Goal: Use online tool/utility: Utilize a website feature to perform a specific function

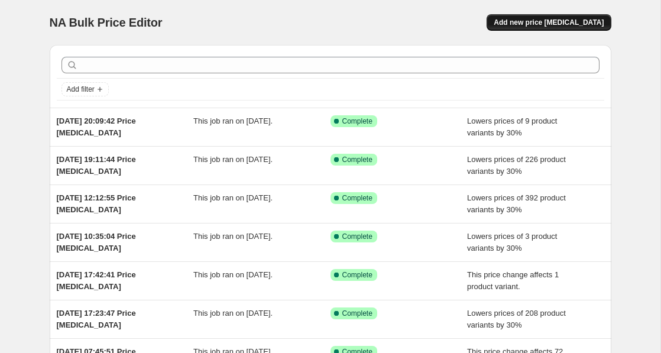
click at [552, 20] on span "Add new price [MEDICAL_DATA]" at bounding box center [549, 22] width 110 height 9
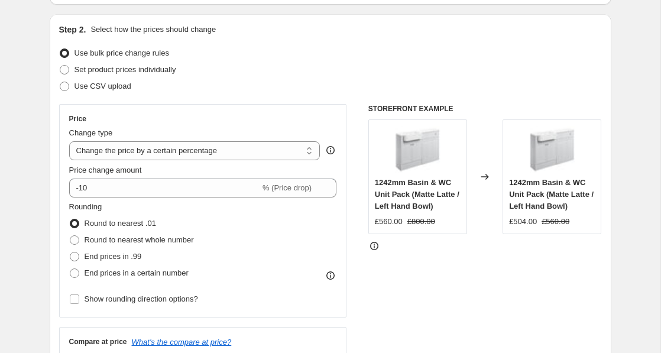
scroll to position [115, 0]
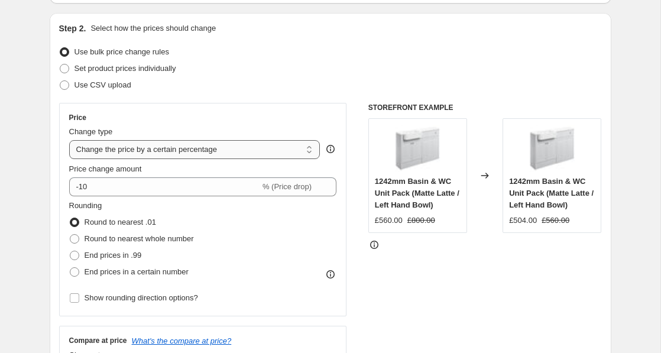
select select "ecap"
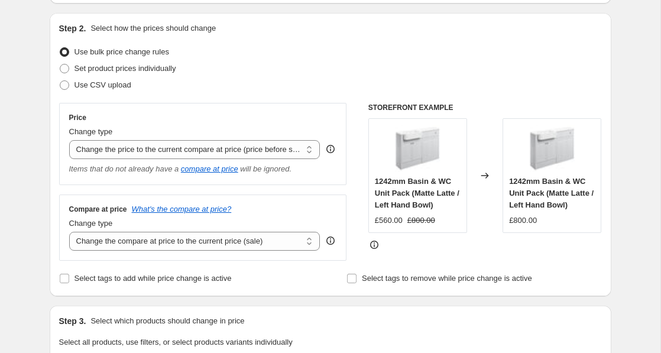
click at [203, 181] on div "Price Change type Change the price to a certain amount Change the price by a ce…" at bounding box center [203, 144] width 288 height 82
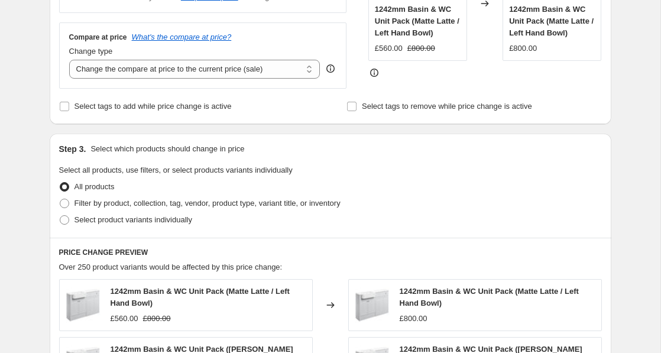
scroll to position [295, 0]
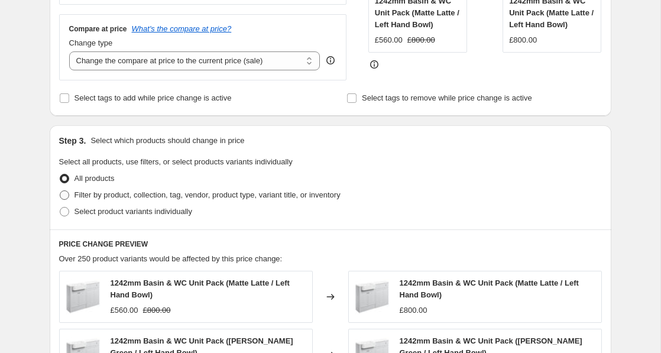
click at [62, 196] on span at bounding box center [64, 194] width 9 height 9
click at [60, 191] on input "Filter by product, collection, tag, vendor, product type, variant title, or inv…" at bounding box center [60, 190] width 1 height 1
radio input "true"
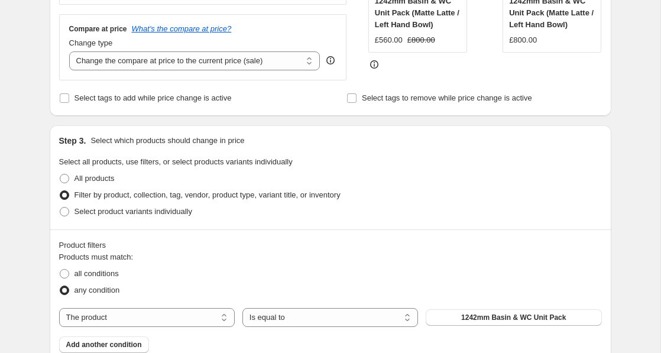
scroll to position [387, 0]
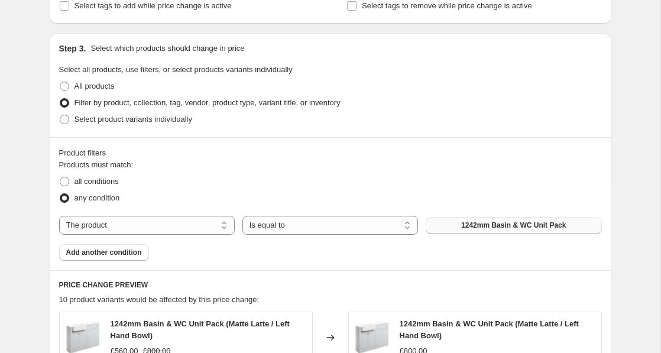
click at [517, 228] on span "1242mm Basin & WC Unit Pack" at bounding box center [513, 224] width 105 height 9
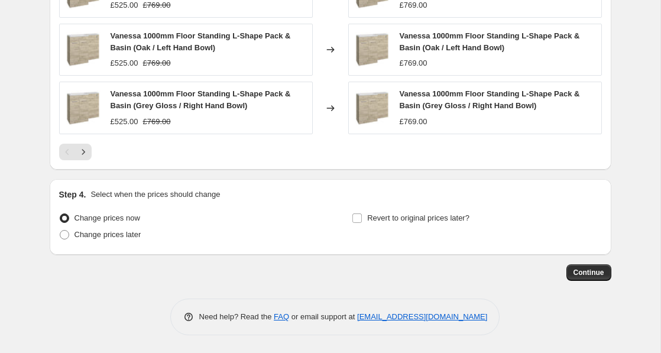
scroll to position [870, 0]
click at [585, 267] on button "Continue" at bounding box center [588, 272] width 45 height 17
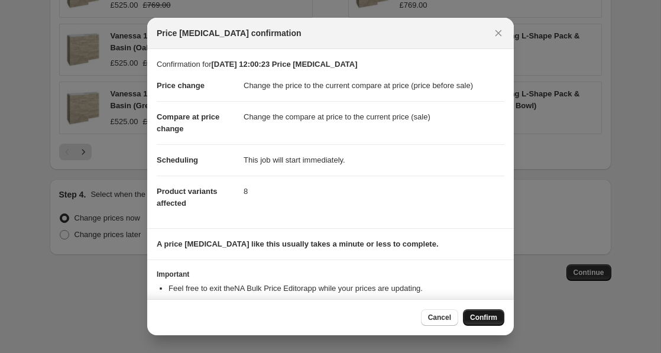
click at [495, 314] on span "Confirm" at bounding box center [483, 317] width 27 height 9
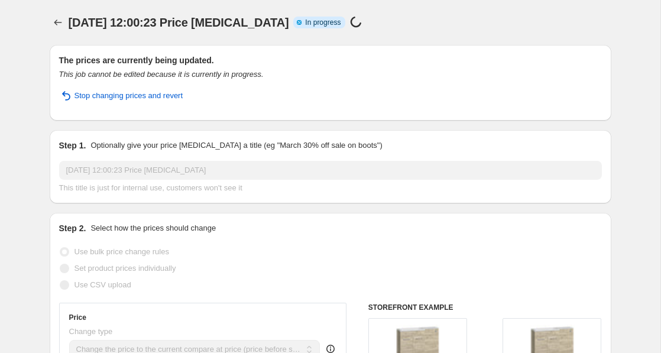
select select "ecap"
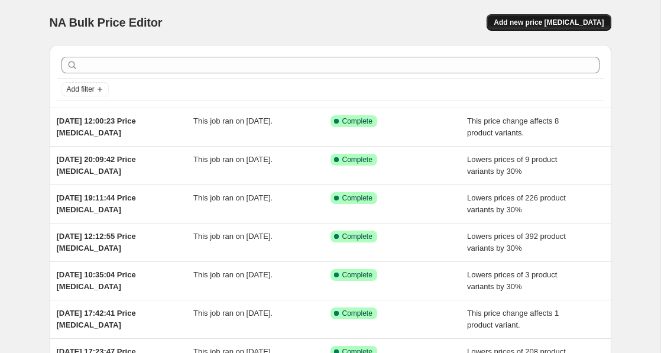
click at [577, 24] on span "Add new price [MEDICAL_DATA]" at bounding box center [549, 22] width 110 height 9
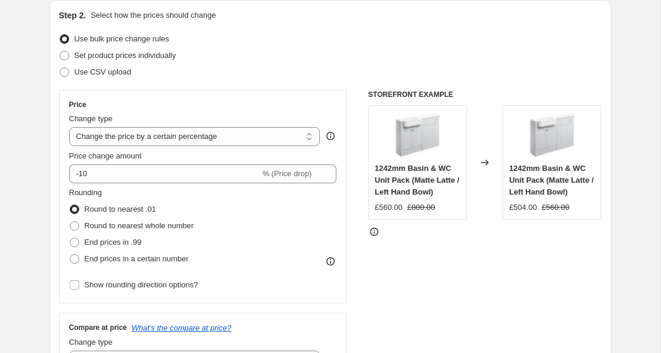
scroll to position [129, 0]
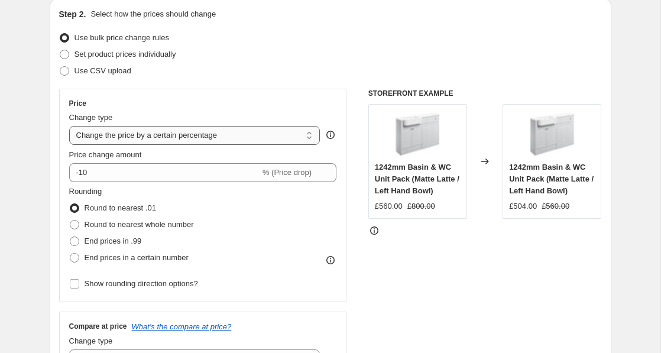
select select "ecap"
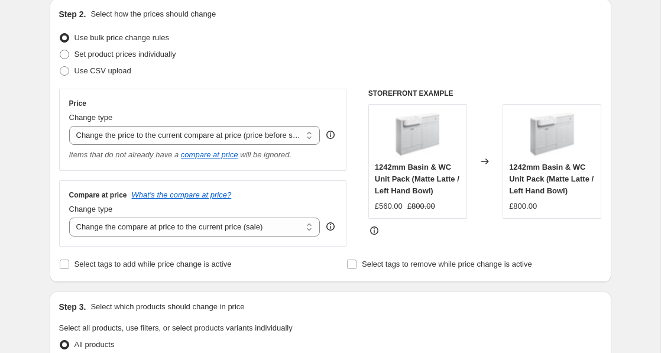
click at [293, 193] on div "Compare at price What's the compare at price?" at bounding box center [203, 194] width 268 height 9
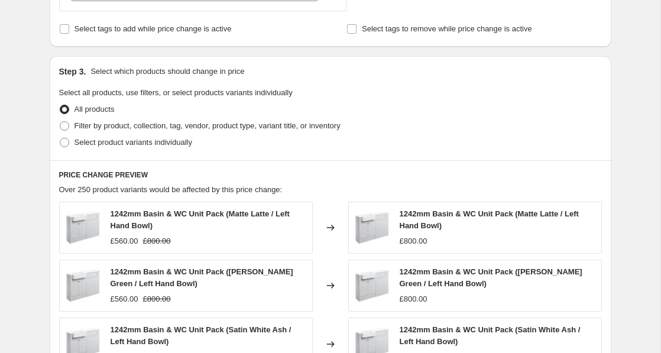
scroll to position [365, 0]
click at [87, 125] on span "Filter by product, collection, tag, vendor, product type, variant title, or inv…" at bounding box center [207, 125] width 266 height 9
click at [60, 121] on input "Filter by product, collection, tag, vendor, product type, variant title, or inv…" at bounding box center [60, 121] width 1 height 1
radio input "true"
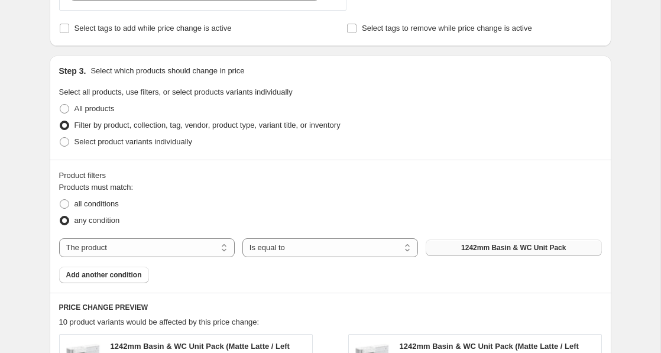
click at [536, 249] on span "1242mm Basin & WC Unit Pack" at bounding box center [513, 247] width 105 height 9
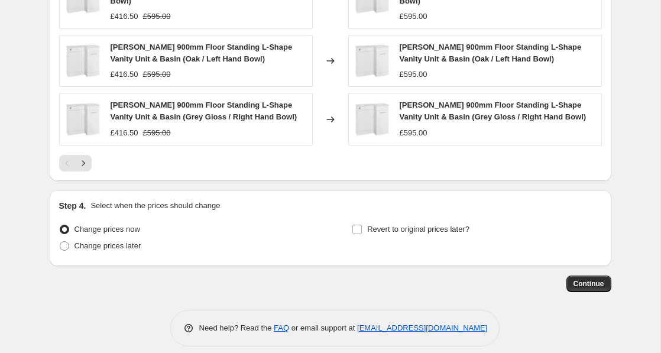
scroll to position [870, 0]
click at [596, 280] on span "Continue" at bounding box center [588, 284] width 31 height 9
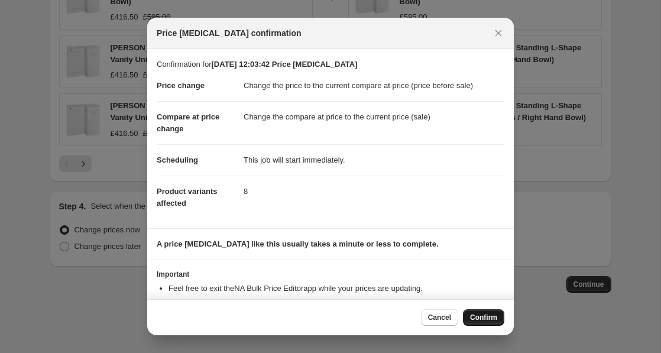
click at [476, 317] on span "Confirm" at bounding box center [483, 317] width 27 height 9
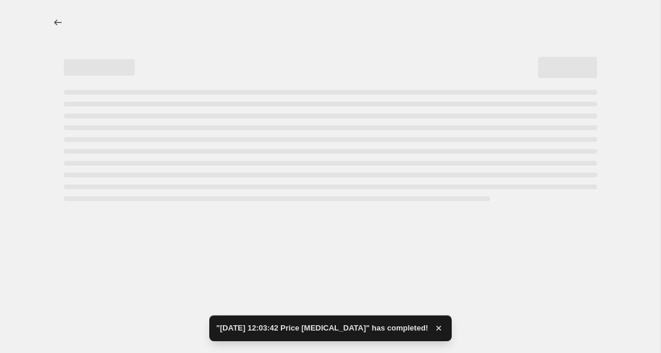
select select "ecap"
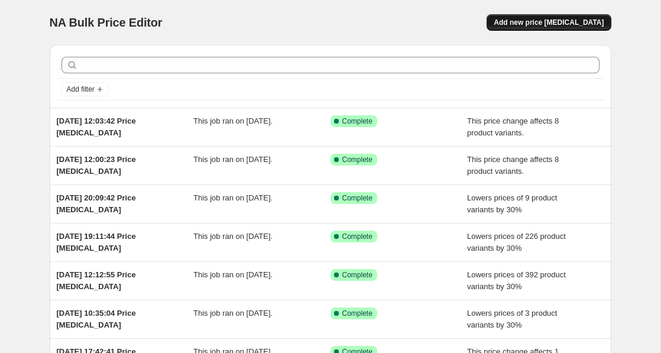
click at [528, 22] on span "Add new price [MEDICAL_DATA]" at bounding box center [549, 22] width 110 height 9
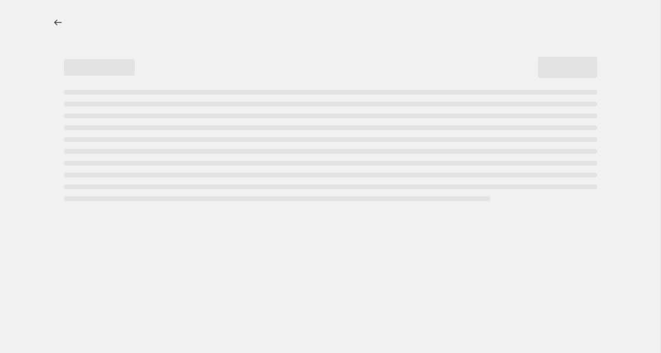
select select "percentage"
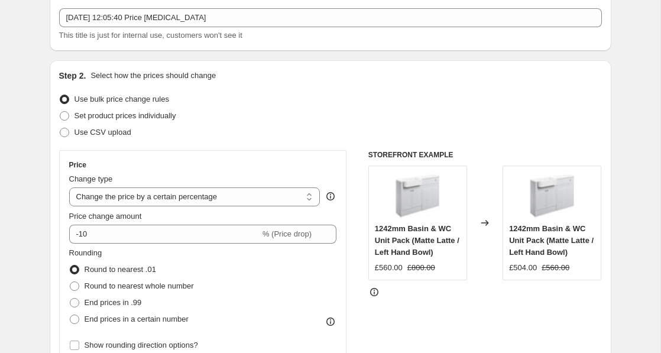
scroll to position [113, 0]
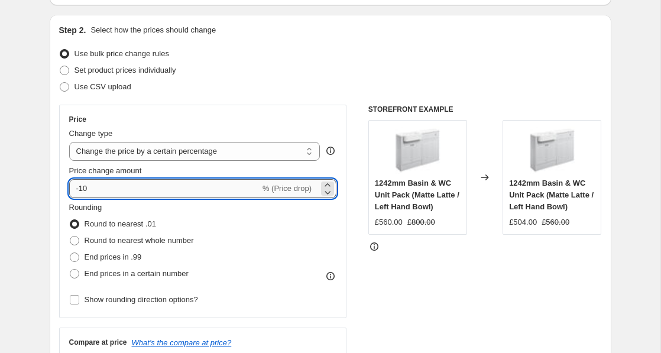
click at [84, 190] on input "-10" at bounding box center [164, 188] width 191 height 19
type input "-30"
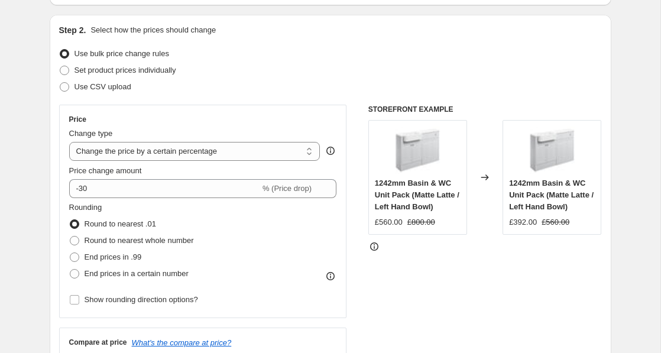
click at [287, 72] on div "Set product prices individually" at bounding box center [330, 70] width 543 height 17
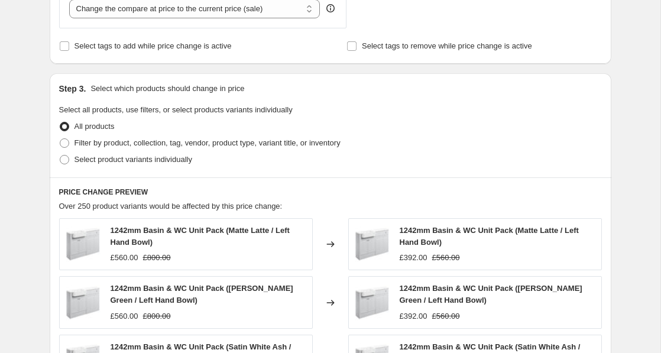
scroll to position [489, 0]
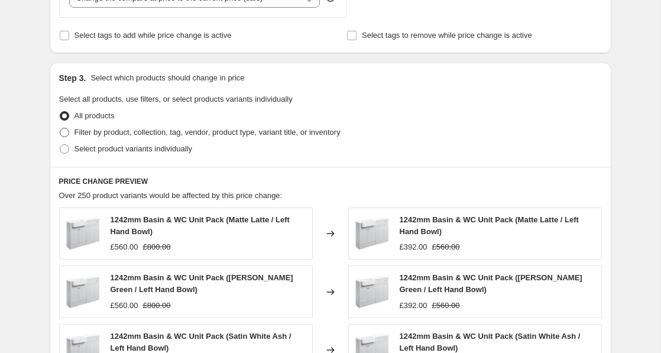
click at [158, 132] on span "Filter by product, collection, tag, vendor, product type, variant title, or inv…" at bounding box center [207, 132] width 266 height 9
click at [60, 128] on input "Filter by product, collection, tag, vendor, product type, variant title, or inv…" at bounding box center [60, 128] width 1 height 1
radio input "true"
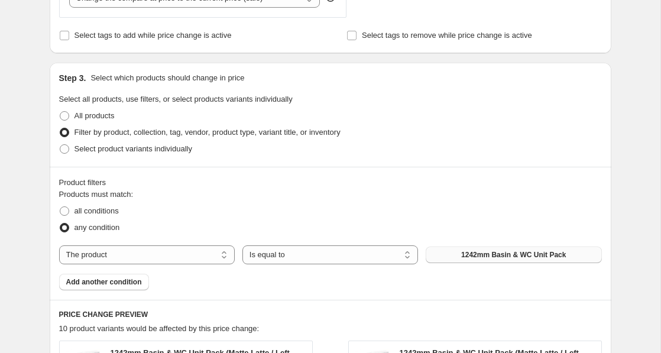
click at [483, 254] on span "1242mm Basin & WC Unit Pack" at bounding box center [513, 254] width 105 height 9
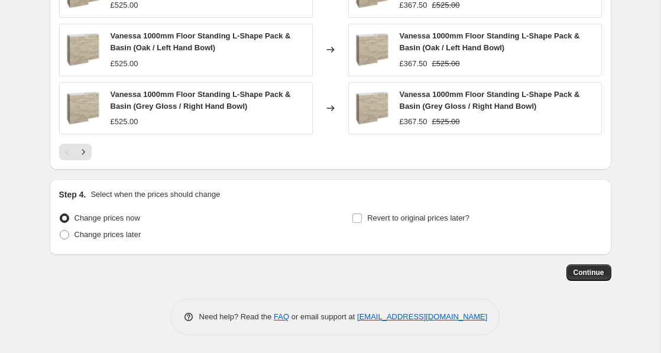
scroll to position [988, 0]
click at [584, 272] on span "Continue" at bounding box center [588, 272] width 31 height 9
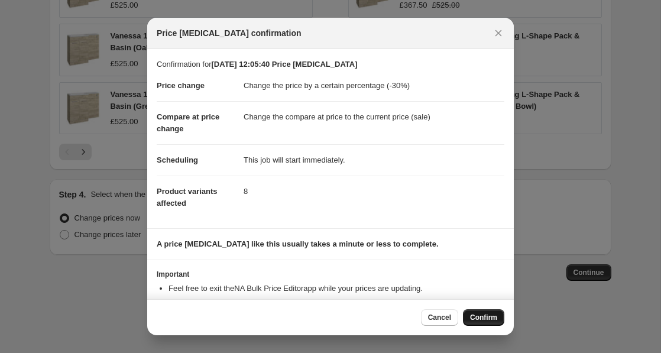
click at [495, 315] on span "Confirm" at bounding box center [483, 317] width 27 height 9
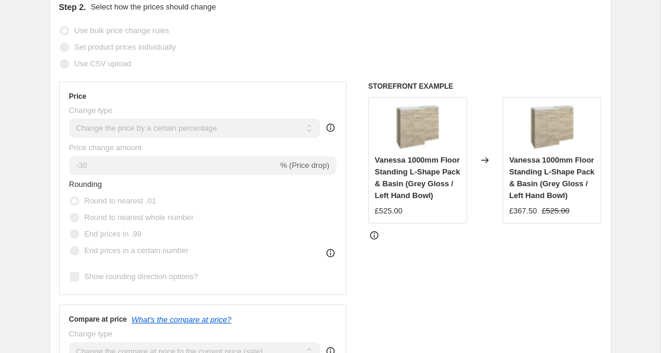
scroll to position [-1, 0]
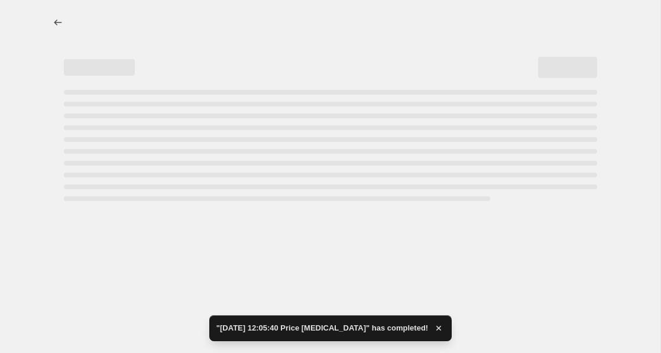
select select "percentage"
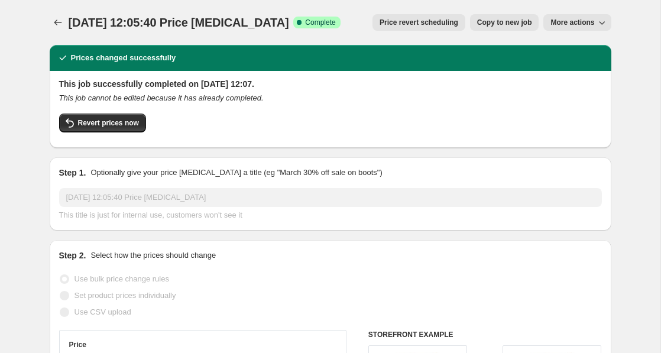
scroll to position [0, 0]
click at [61, 22] on icon "Price change jobs" at bounding box center [58, 23] width 12 height 12
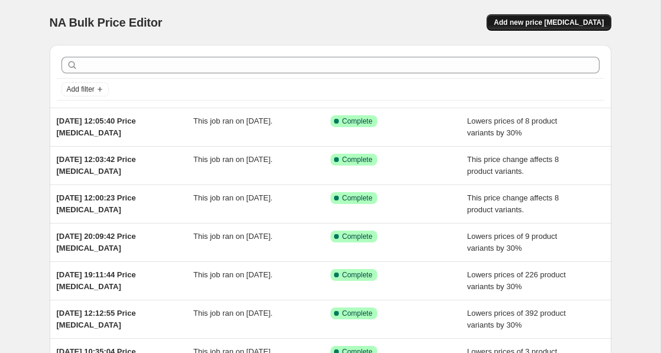
click at [537, 23] on span "Add new price [MEDICAL_DATA]" at bounding box center [549, 22] width 110 height 9
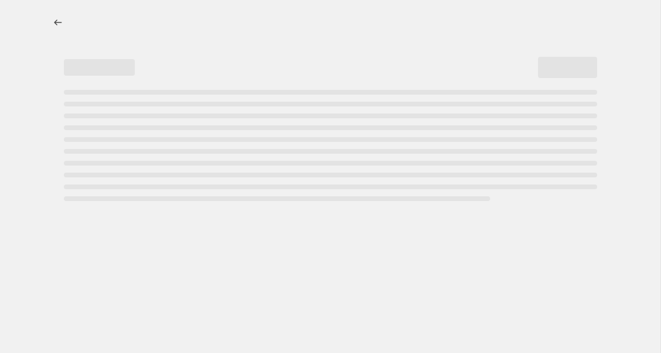
select select "percentage"
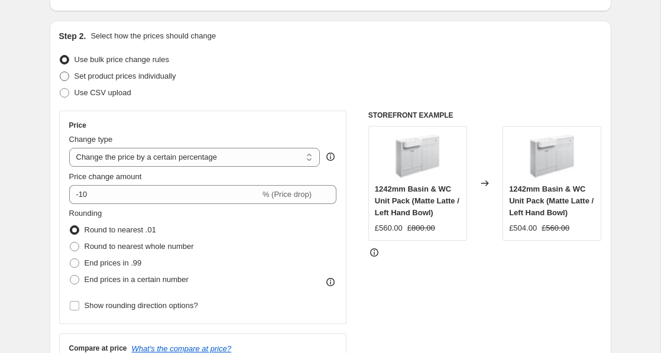
scroll to position [108, 0]
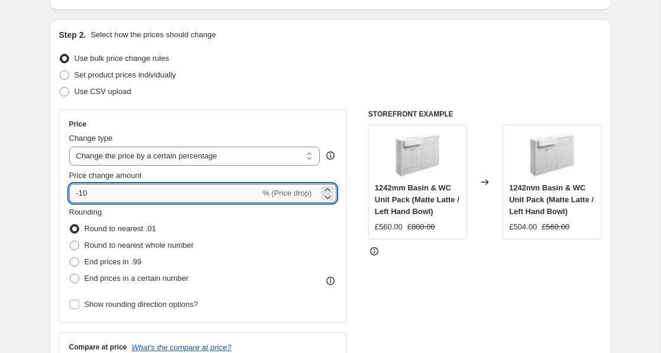
click at [167, 196] on input "-10" at bounding box center [164, 193] width 191 height 19
type input "-1"
type input "-30"
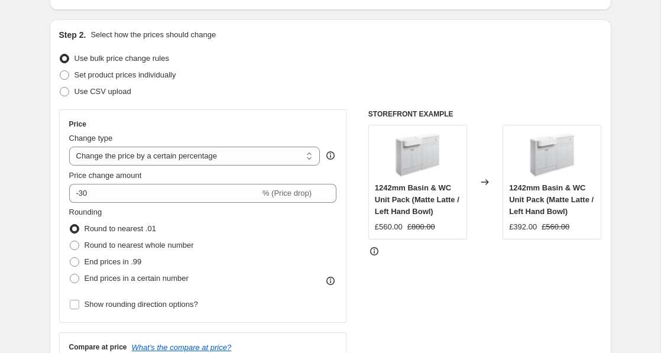
click at [325, 232] on div "Rounding Round to nearest .01 Round to nearest whole number End prices in .99 E…" at bounding box center [203, 246] width 268 height 80
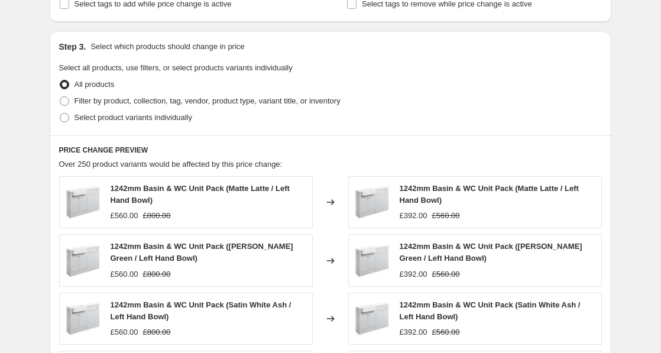
scroll to position [521, 0]
click at [186, 96] on span "Filter by product, collection, tag, vendor, product type, variant title, or inv…" at bounding box center [207, 100] width 266 height 9
click at [60, 96] on input "Filter by product, collection, tag, vendor, product type, variant title, or inv…" at bounding box center [60, 96] width 1 height 1
radio input "true"
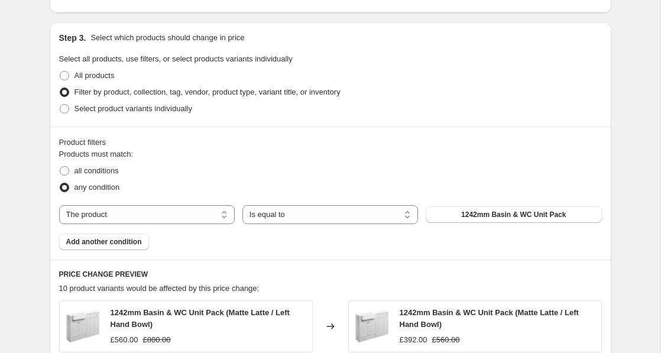
scroll to position [535, 0]
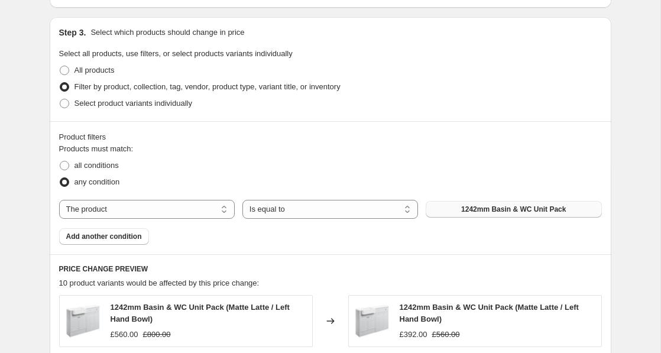
click at [510, 213] on span "1242mm Basin & WC Unit Pack" at bounding box center [513, 209] width 105 height 9
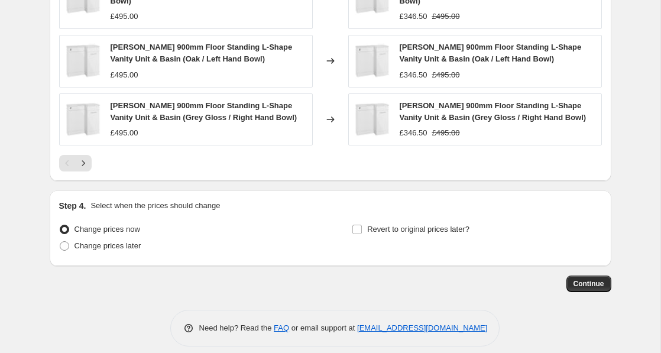
scroll to position [988, 0]
click at [589, 280] on span "Continue" at bounding box center [588, 284] width 31 height 9
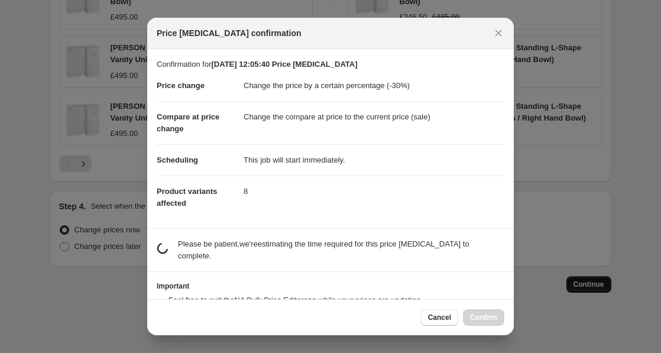
scroll to position [0, 0]
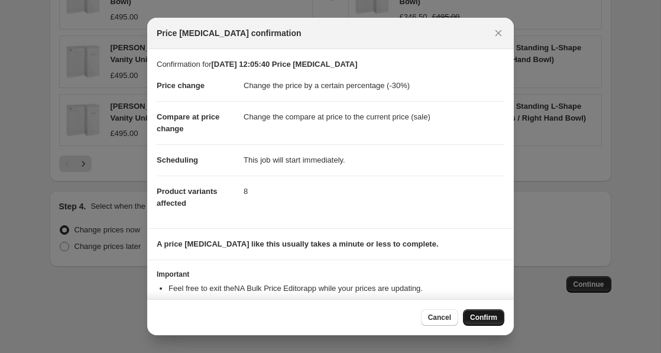
click at [485, 320] on span "Confirm" at bounding box center [483, 317] width 27 height 9
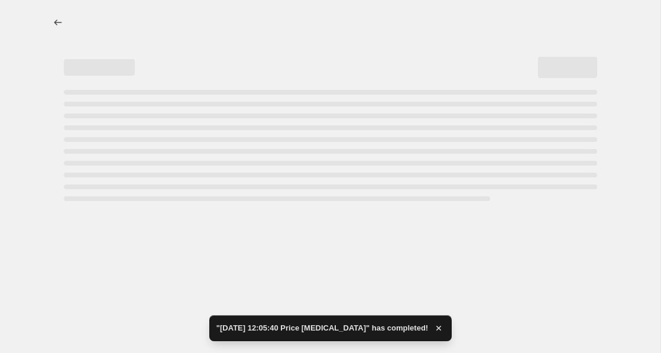
select select "percentage"
